Goal: Task Accomplishment & Management: Use online tool/utility

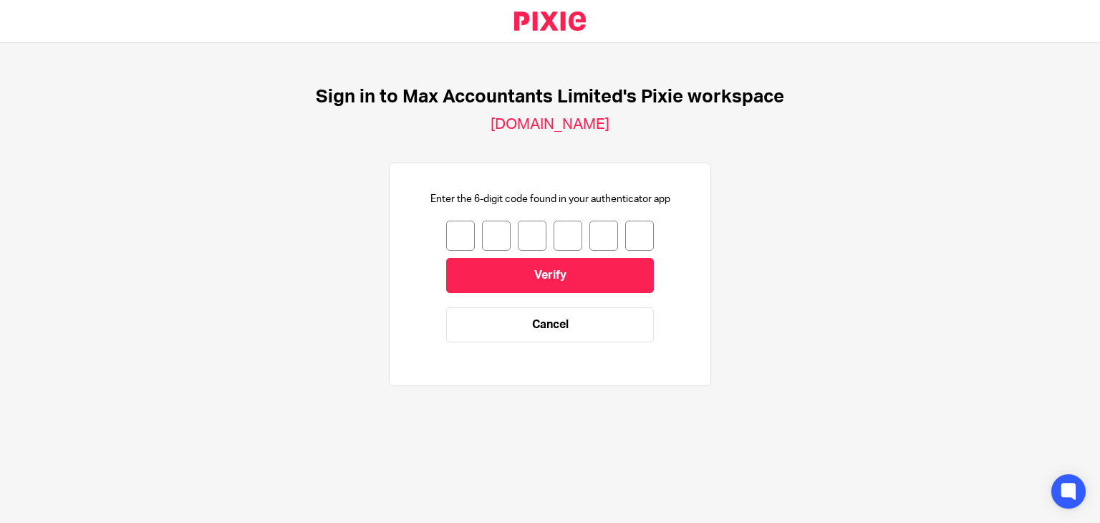
click at [456, 234] on input "number" at bounding box center [460, 236] width 29 height 30
type input "5"
type input "2"
type input "6"
type input "9"
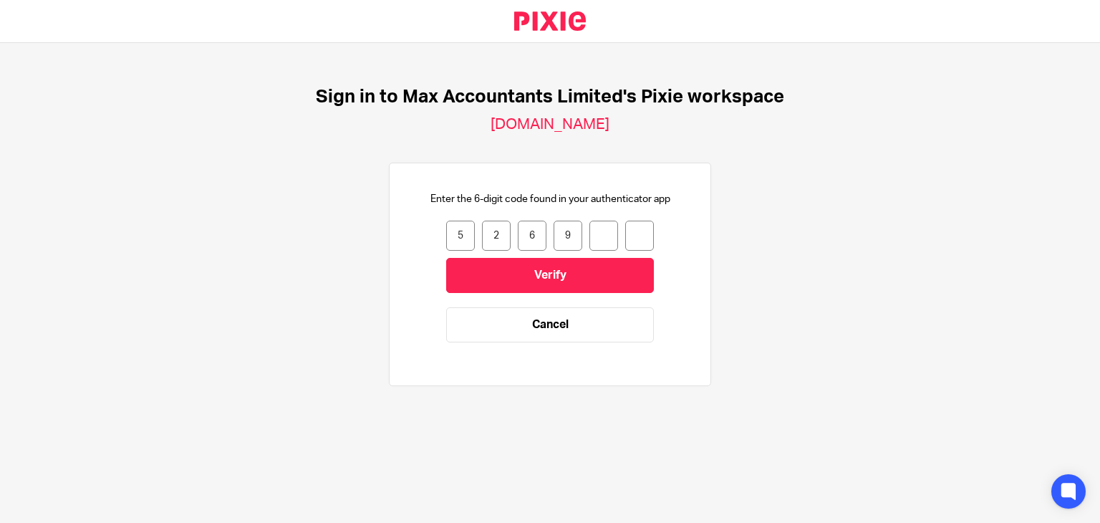
type input "0"
type input "6"
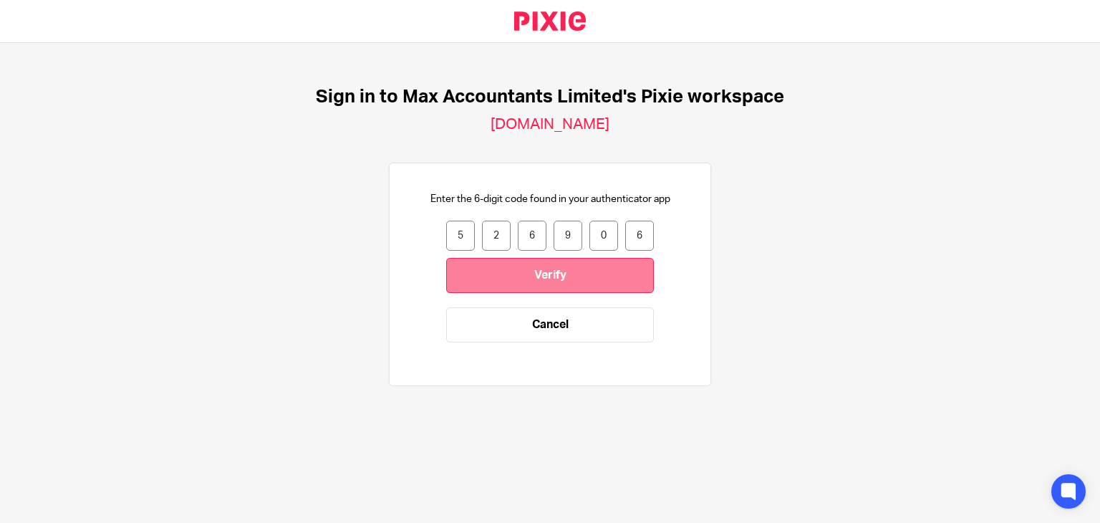
click at [504, 279] on input "Verify" at bounding box center [550, 275] width 208 height 35
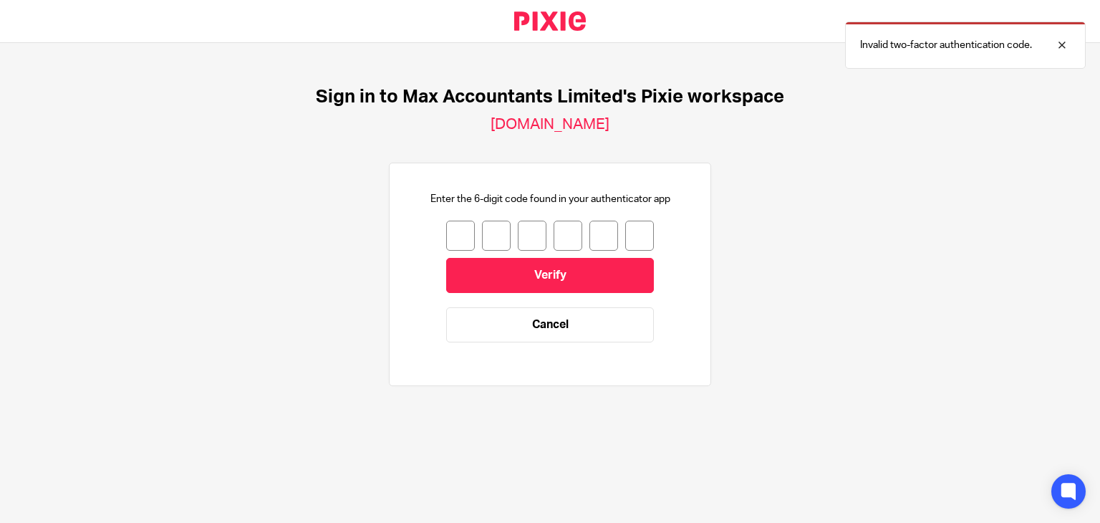
click at [446, 235] on input "number" at bounding box center [460, 236] width 29 height 30
type input "3"
type input "6"
type input "9"
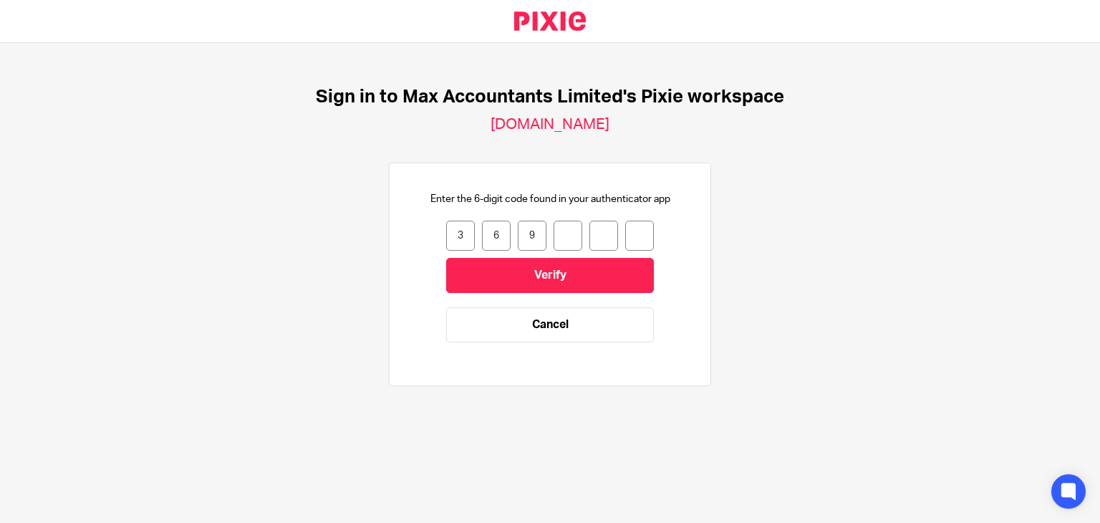
type input "1"
type input "3"
type input "9"
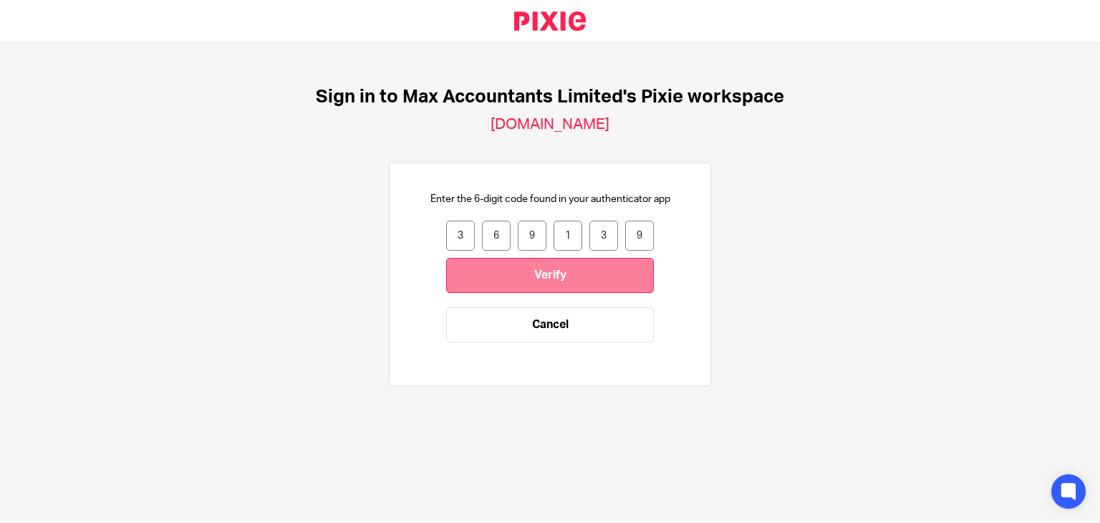
click at [509, 286] on input "Verify" at bounding box center [550, 275] width 208 height 35
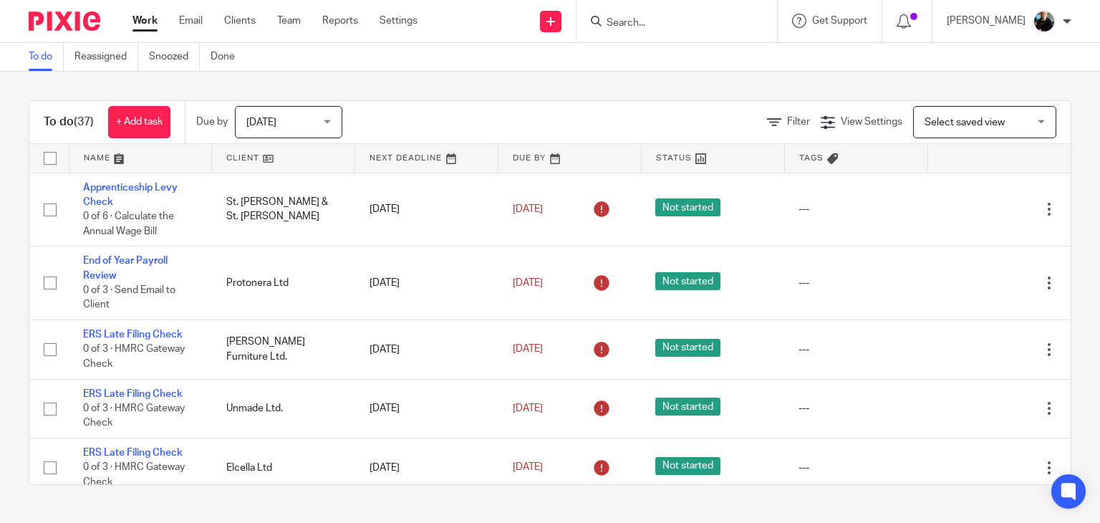
click at [635, 27] on input "Search" at bounding box center [669, 23] width 129 height 13
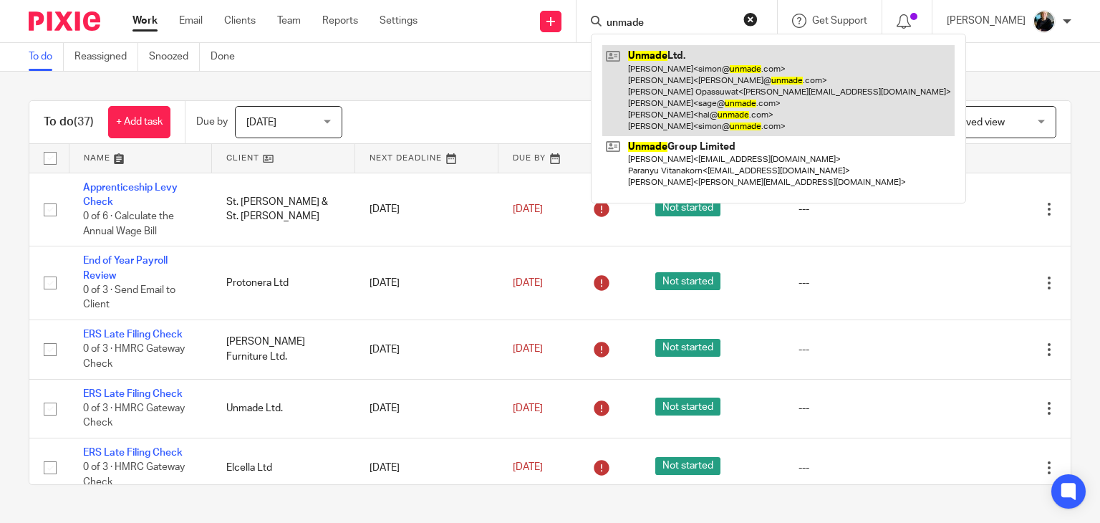
type input "unmade"
click at [691, 68] on link at bounding box center [779, 90] width 352 height 91
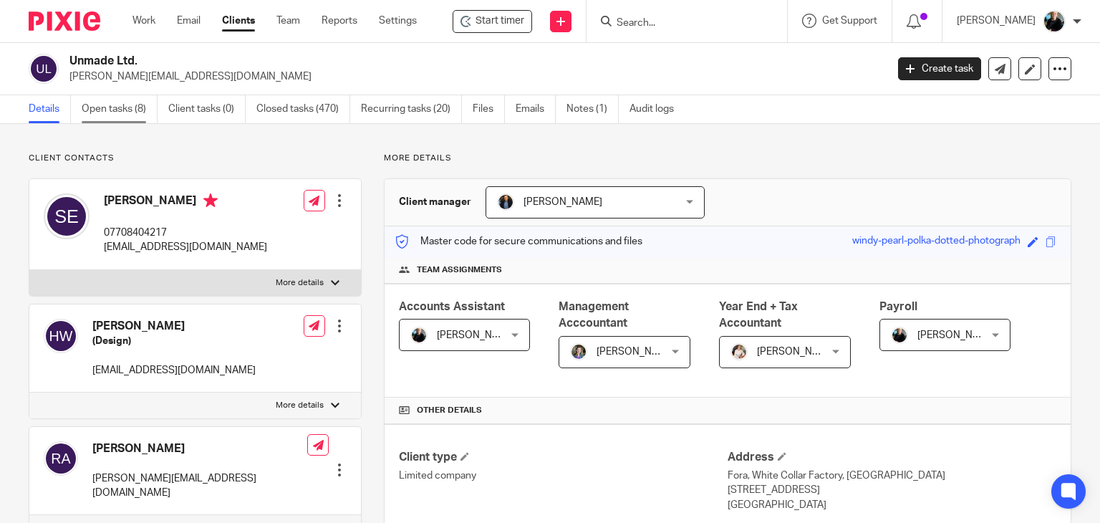
click at [125, 107] on link "Open tasks (8)" at bounding box center [120, 109] width 76 height 28
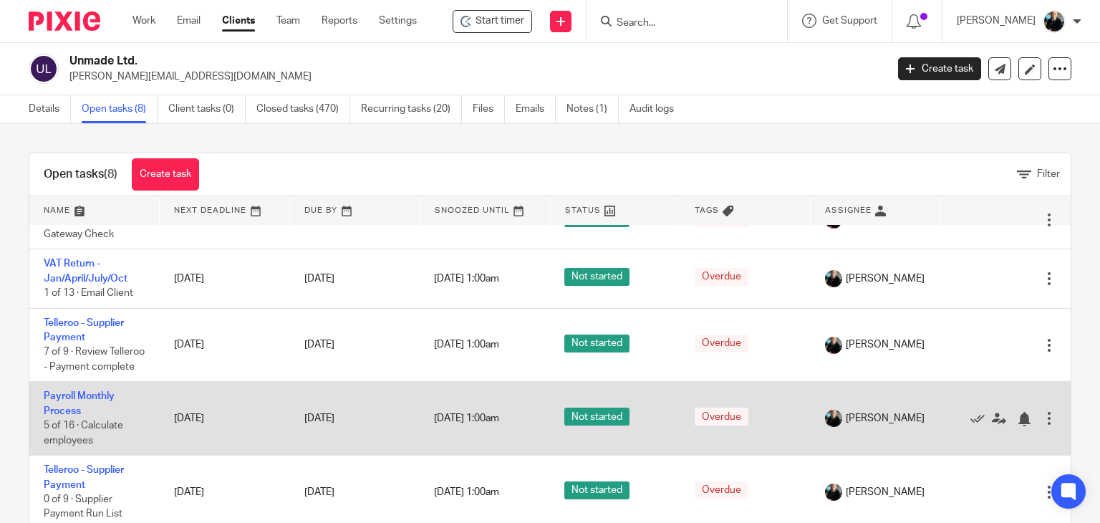
scroll to position [287, 0]
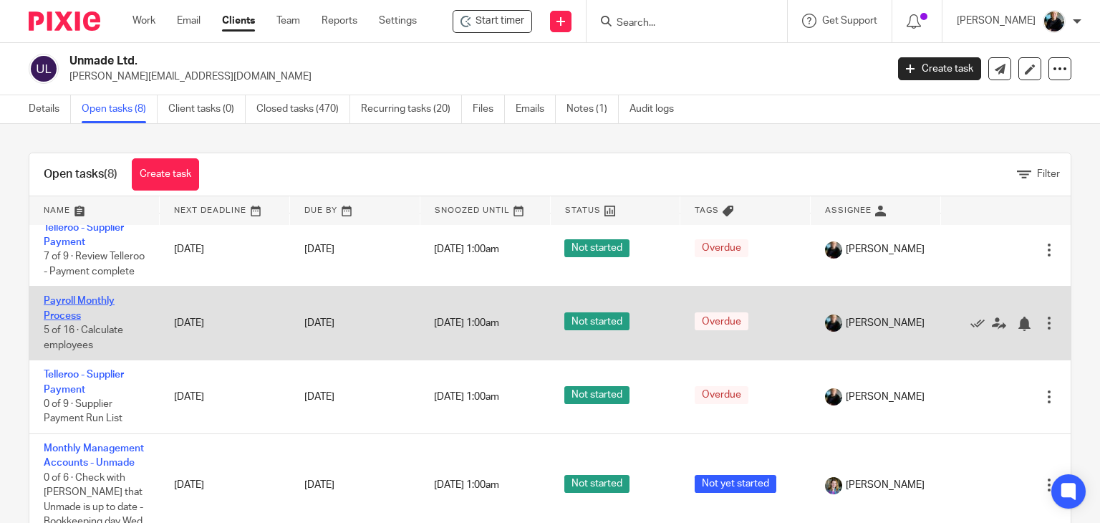
click at [75, 320] on link "Payroll Monthly Process" at bounding box center [79, 308] width 71 height 24
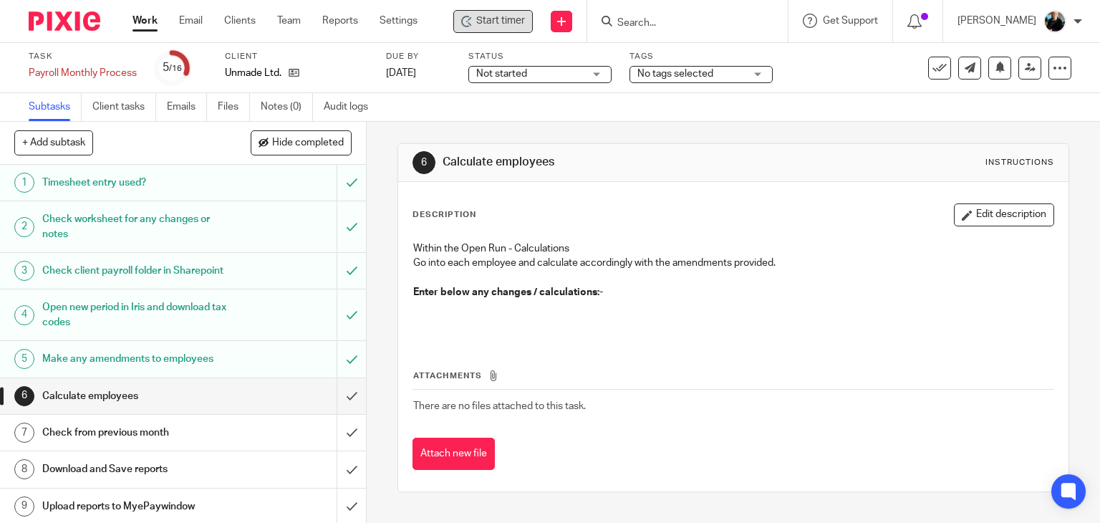
click at [482, 31] on div "Start timer" at bounding box center [493, 21] width 80 height 23
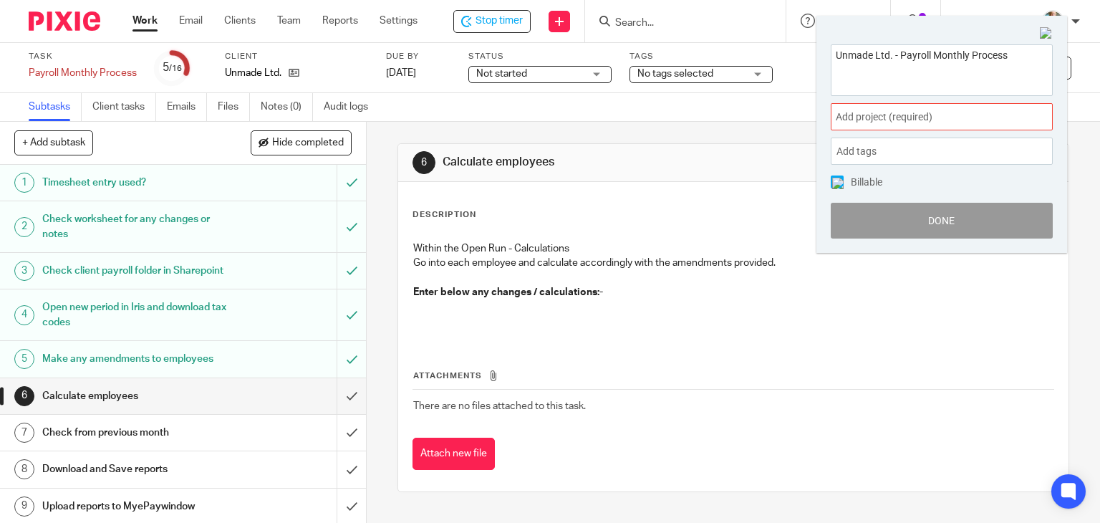
click at [872, 121] on span "Add project (required) :" at bounding box center [926, 117] width 181 height 15
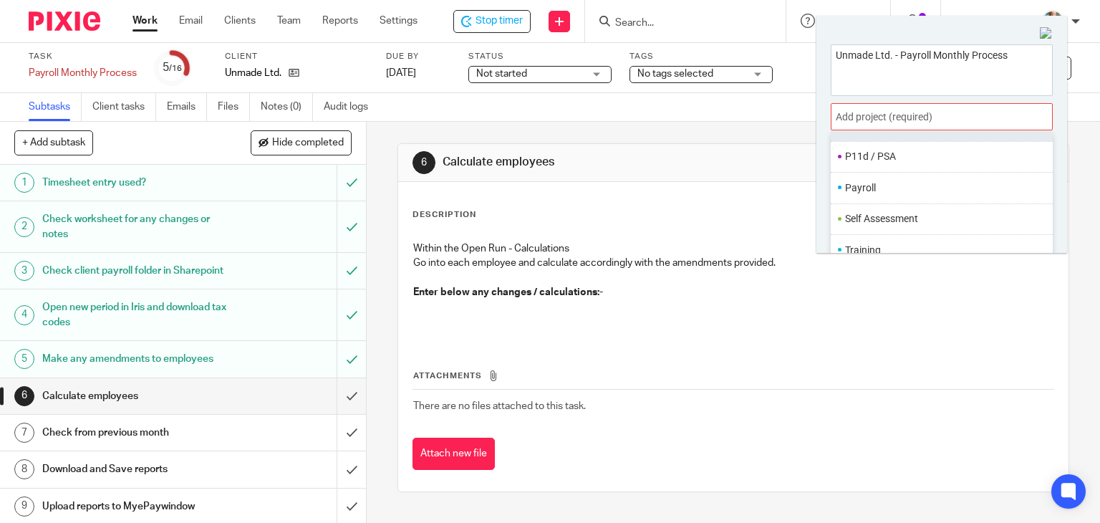
scroll to position [536, 0]
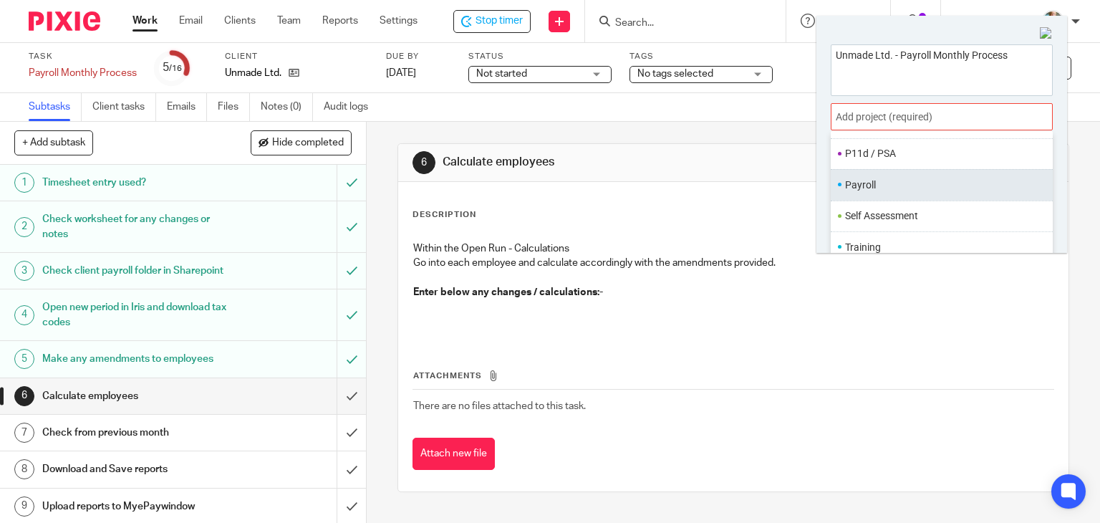
click at [877, 187] on li "Payroll" at bounding box center [938, 185] width 187 height 15
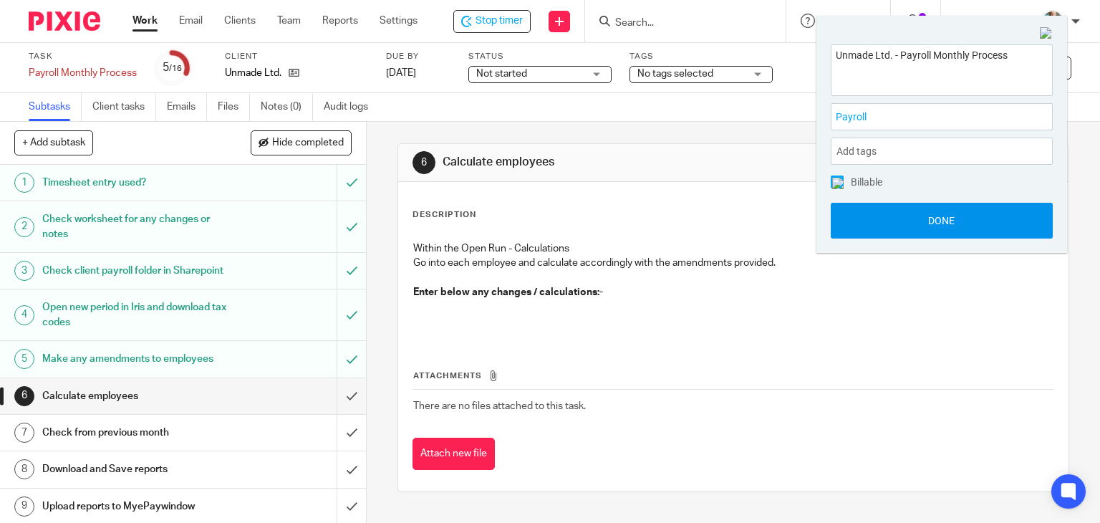
click at [923, 223] on button "Done" at bounding box center [942, 221] width 222 height 36
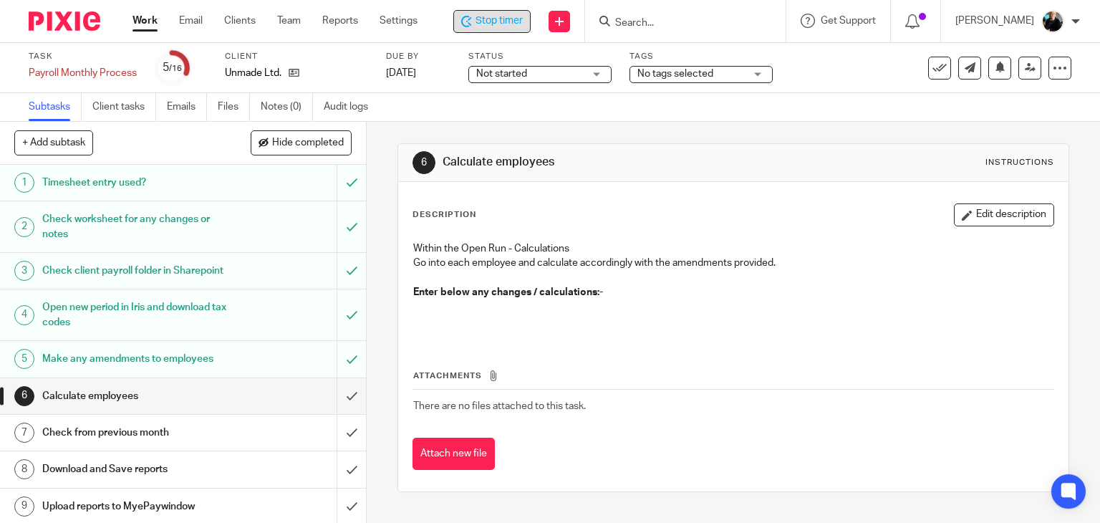
click at [498, 25] on span "Stop timer" at bounding box center [499, 21] width 47 height 15
click at [681, 189] on div "Description Edit description Within the Open Run - Calculations Go into each em…" at bounding box center [733, 336] width 671 height 309
click at [501, 14] on span "Start timer" at bounding box center [500, 21] width 49 height 15
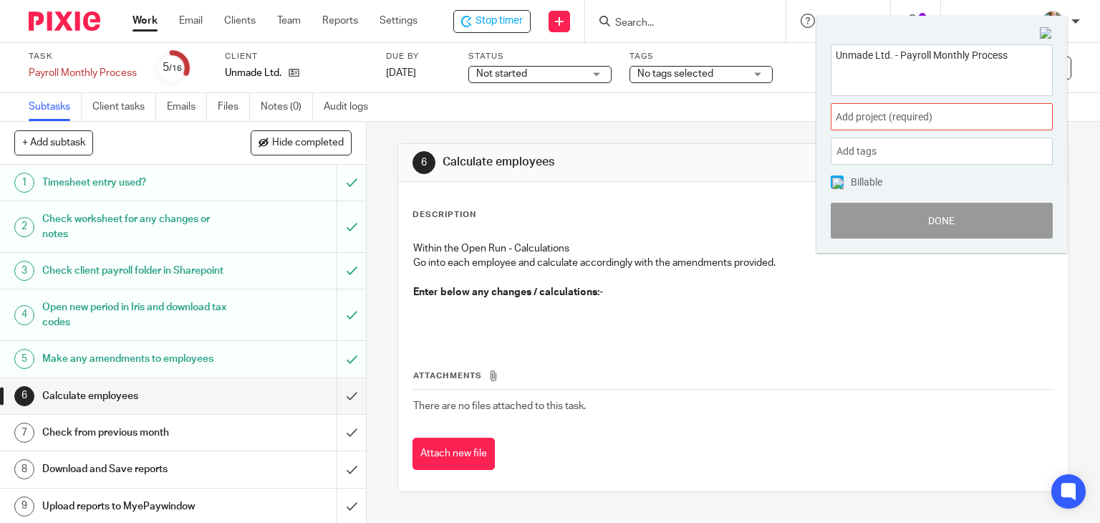
click at [886, 112] on span "Add project (required) :" at bounding box center [926, 117] width 181 height 15
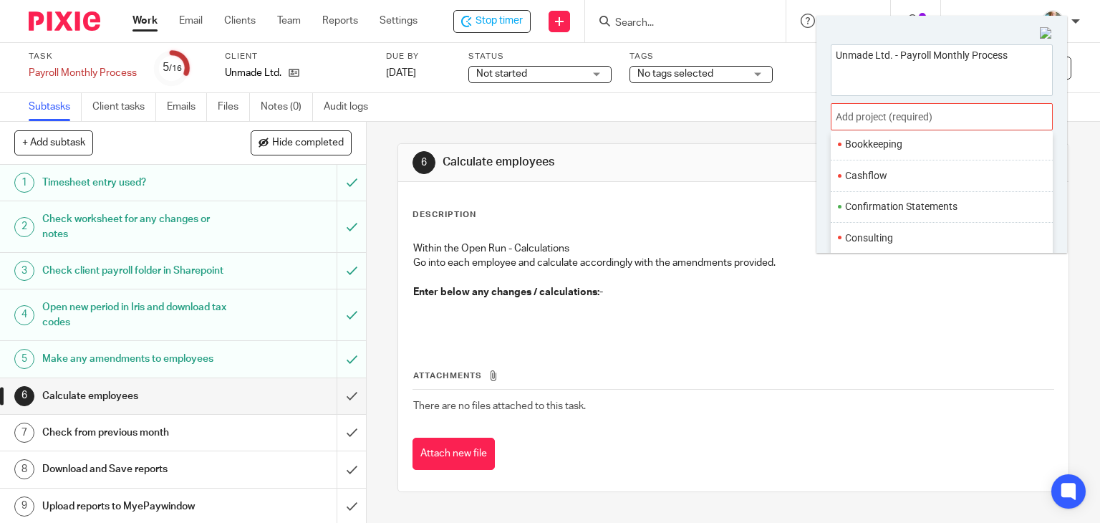
scroll to position [143, 0]
click at [871, 143] on li "Bookkeeping" at bounding box center [938, 141] width 187 height 15
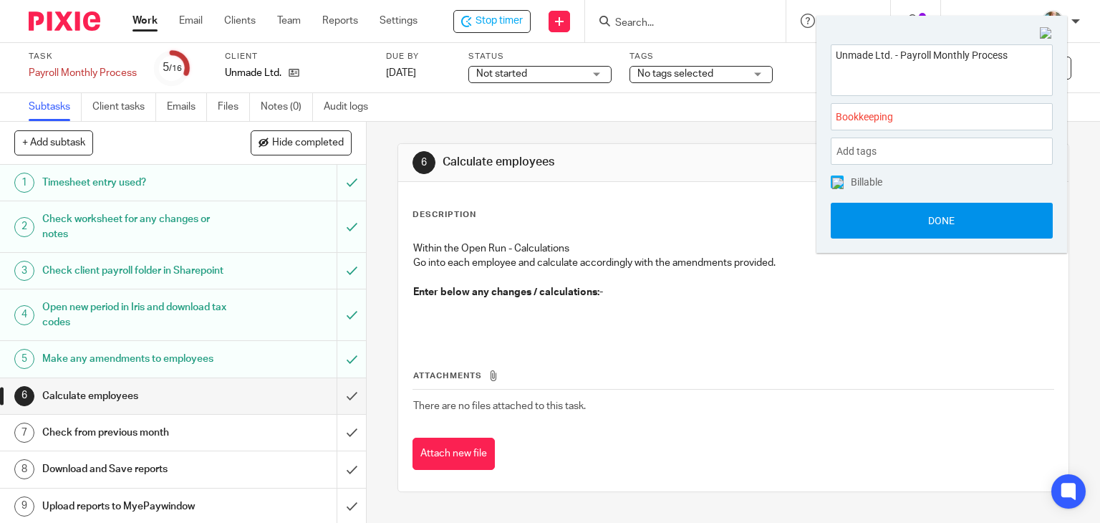
click at [939, 227] on button "Done" at bounding box center [942, 221] width 222 height 36
